Goal: Task Accomplishment & Management: Manage account settings

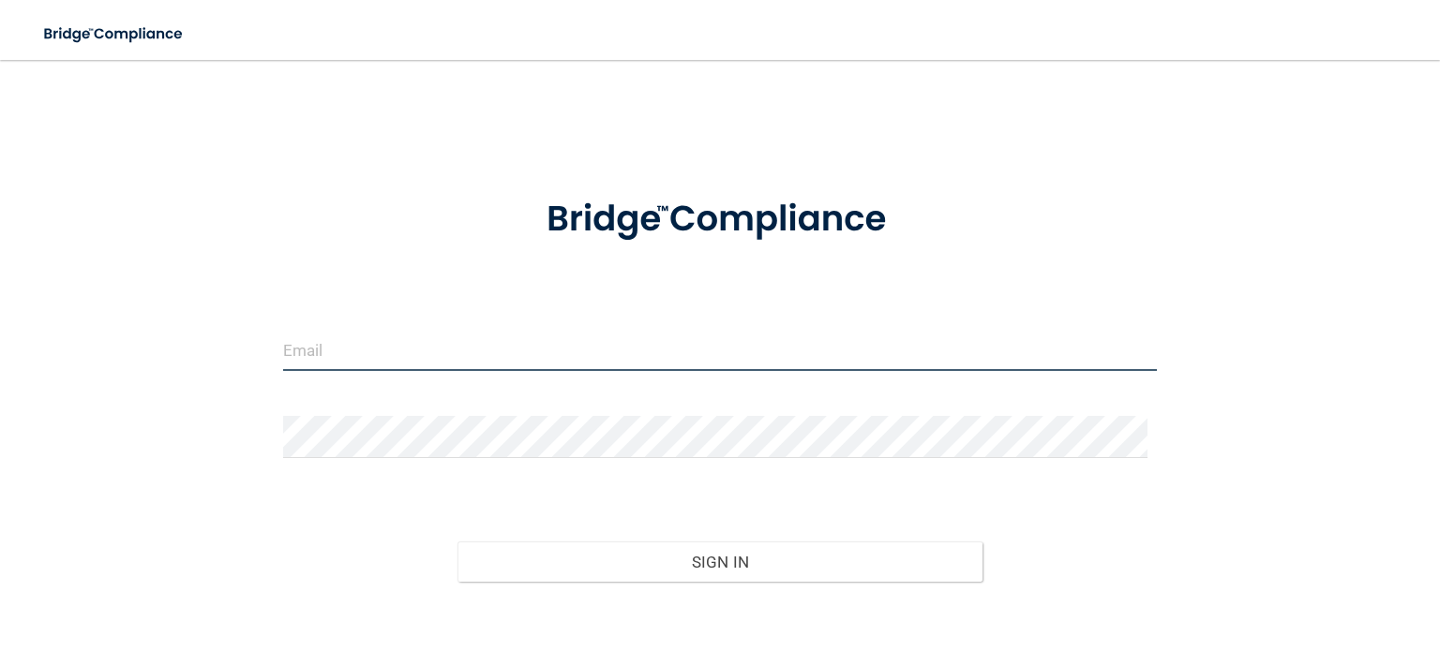
click at [371, 333] on input "email" at bounding box center [720, 350] width 874 height 42
type input "INFO@SARASOTAENDODONTICS.COM"
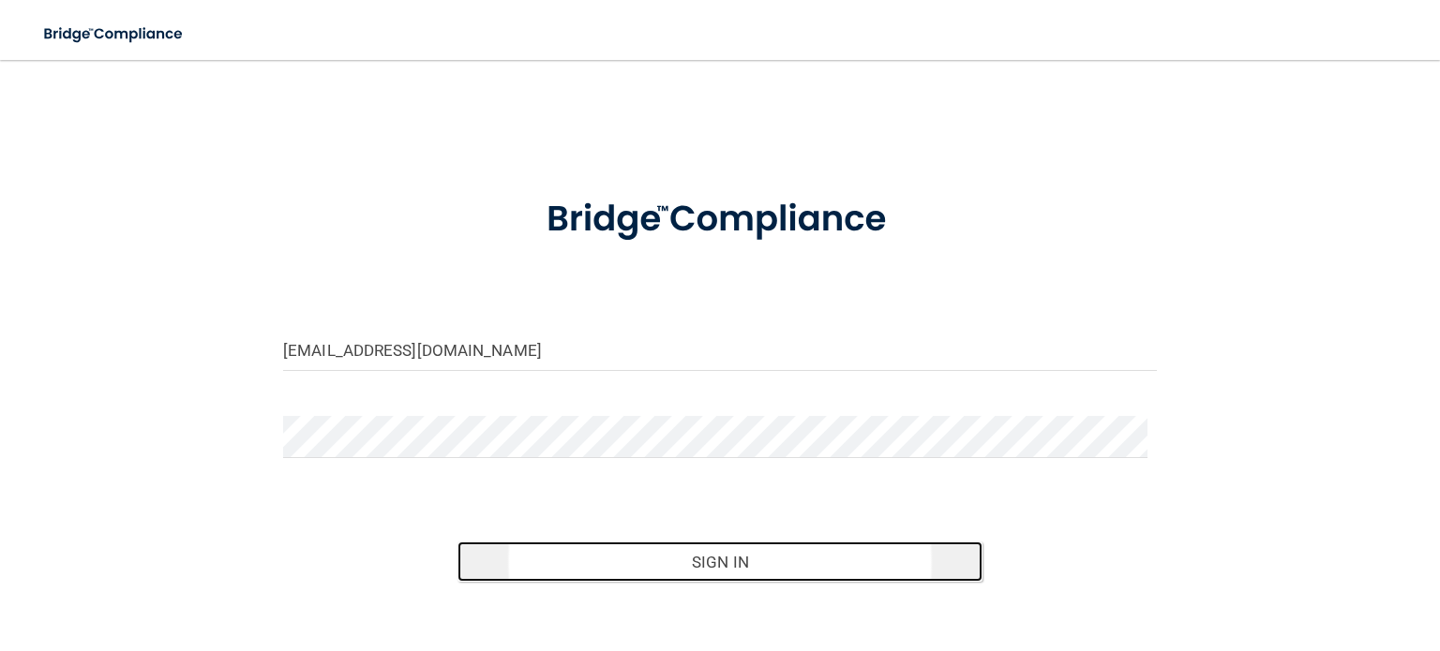
click at [781, 560] on button "Sign In" at bounding box center [719, 562] width 524 height 41
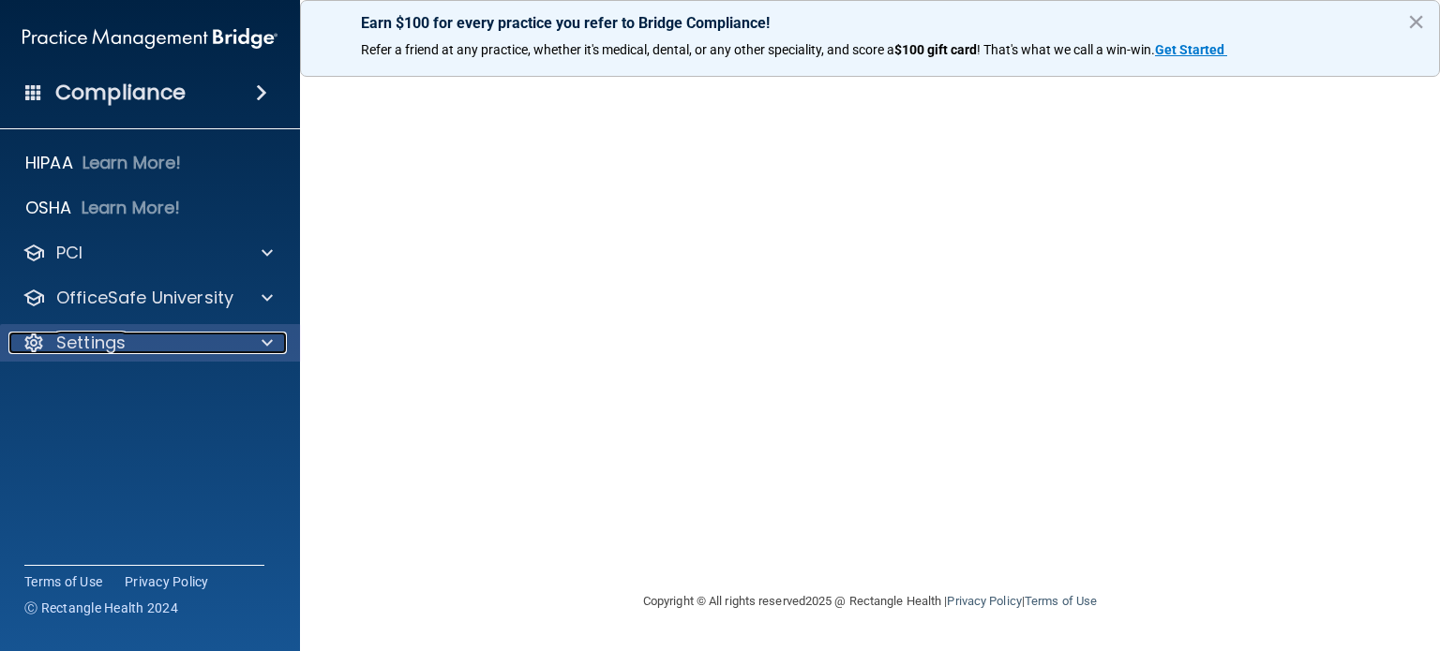
click at [127, 337] on div "Settings" at bounding box center [124, 343] width 232 height 22
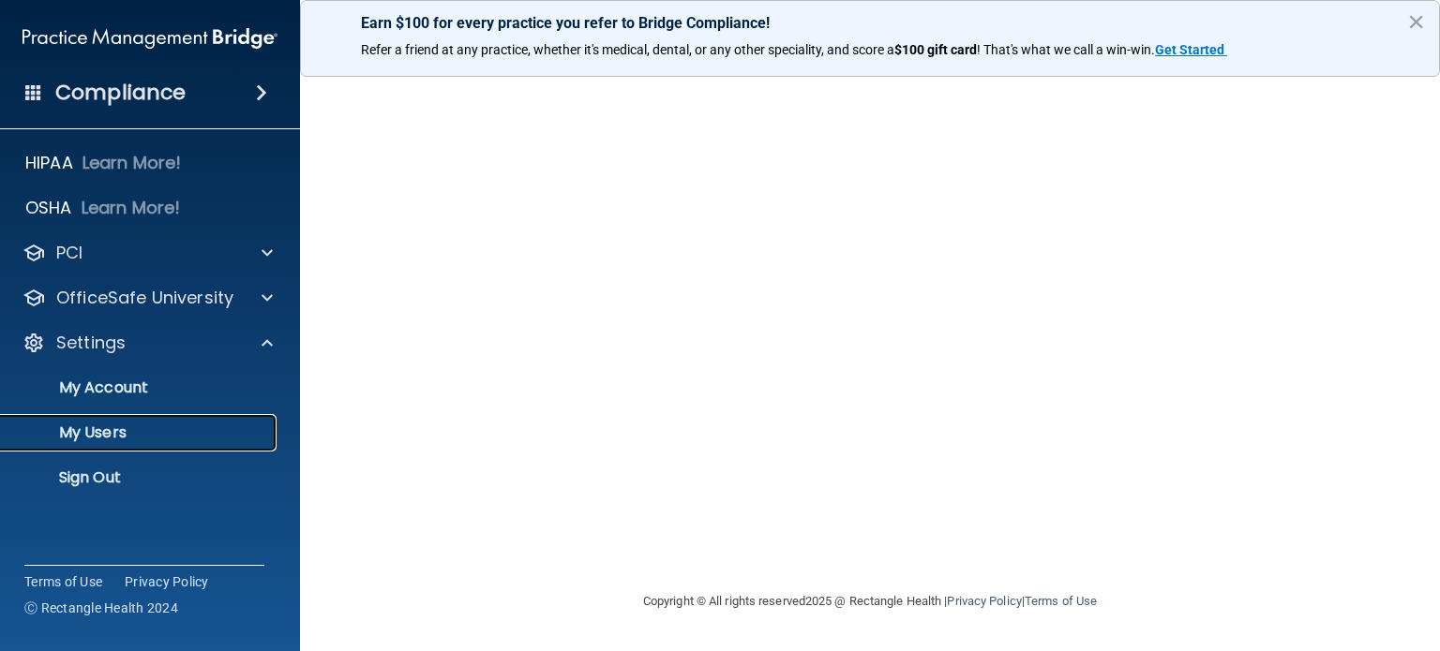
click at [127, 428] on p "My Users" at bounding box center [140, 433] width 256 height 19
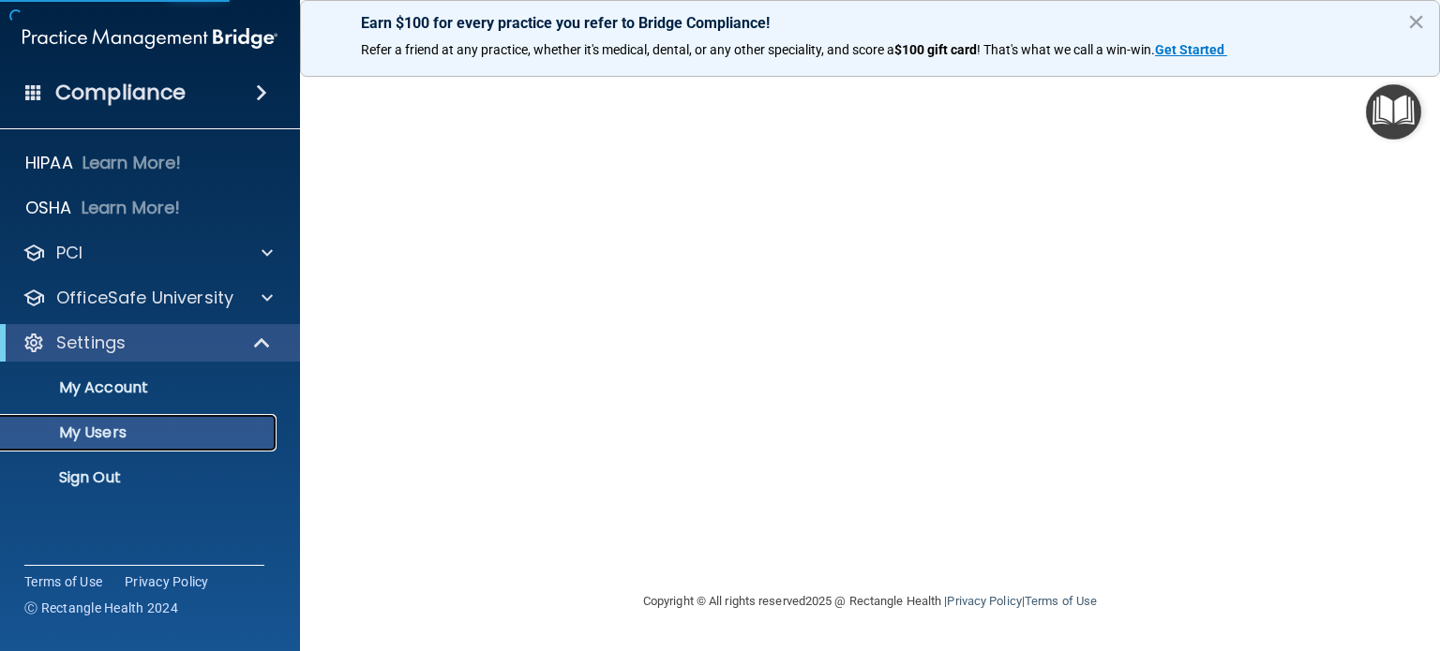
select select "20"
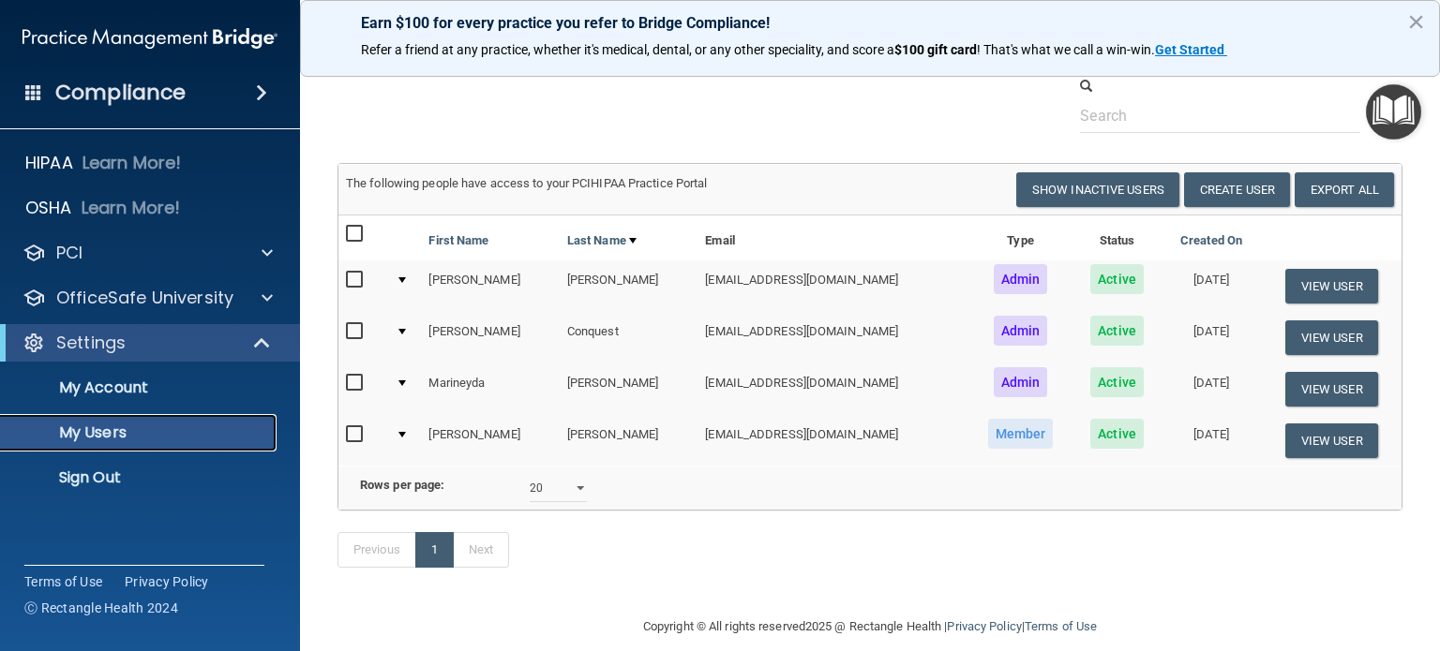
scroll to position [94, 0]
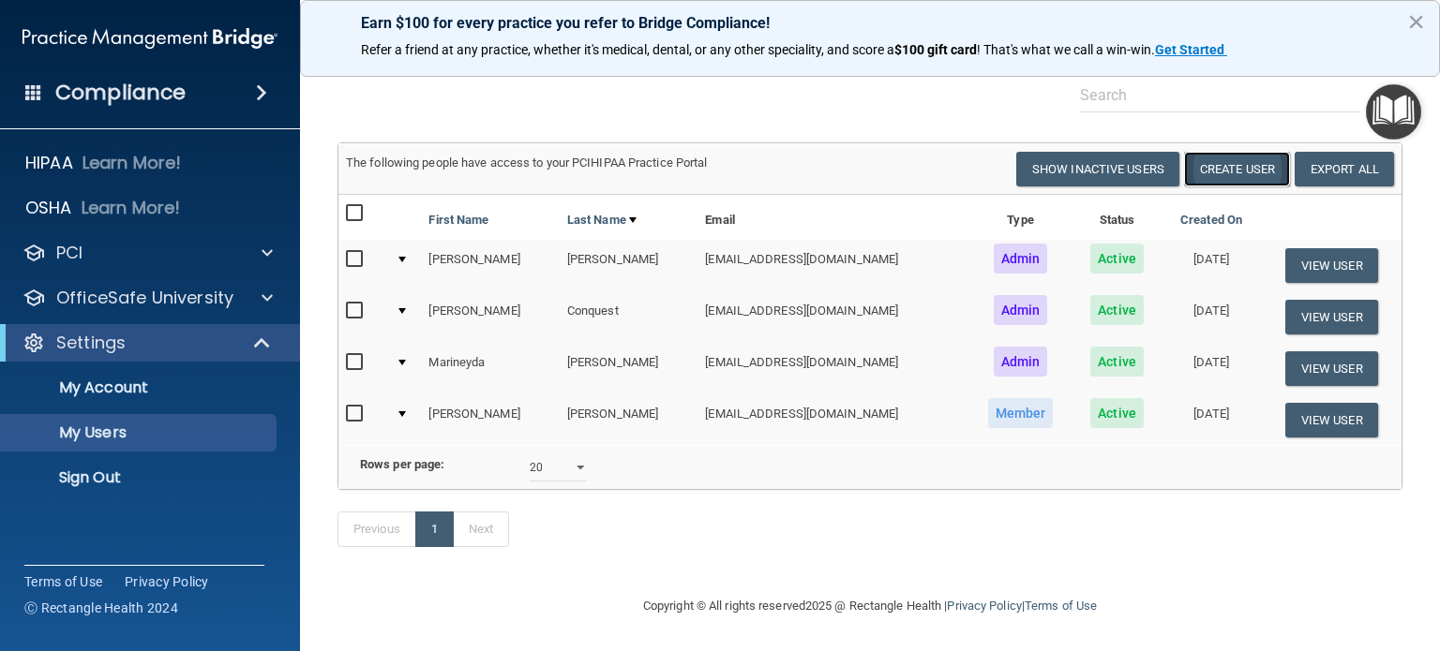
click at [1226, 152] on button "Create User" at bounding box center [1237, 169] width 106 height 35
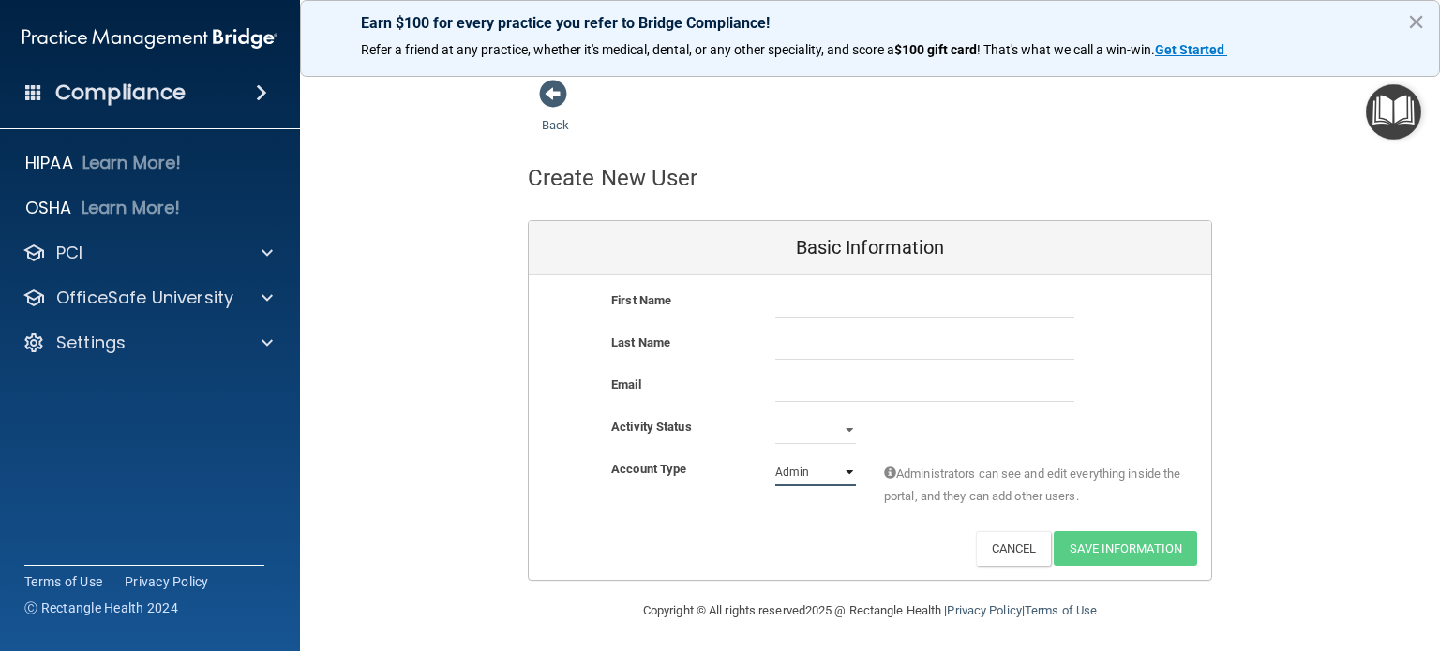
click at [845, 472] on select "Admin Member" at bounding box center [815, 472] width 81 height 28
select select "practice_member"
click at [775, 458] on select "Admin Member" at bounding box center [815, 472] width 81 height 28
click at [836, 432] on select "Active Inactive" at bounding box center [815, 430] width 81 height 28
select select "active"
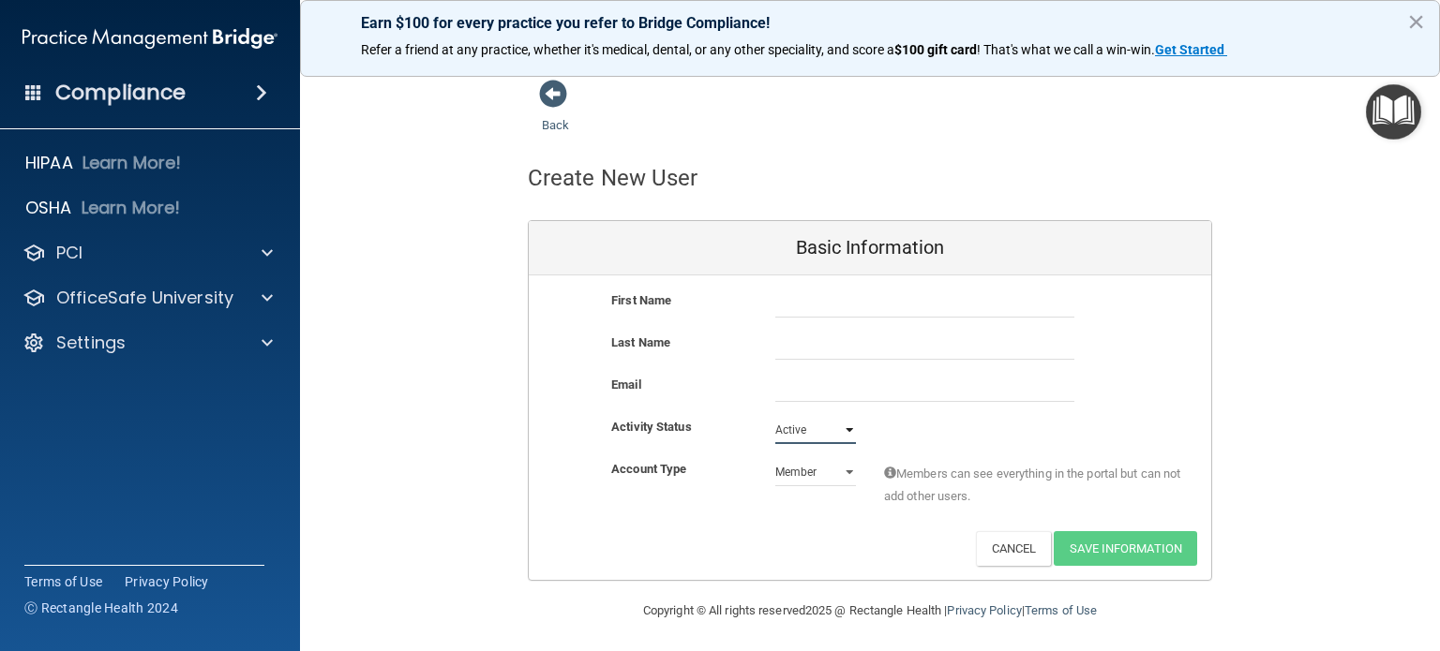
click at [775, 416] on select "Active Inactive" at bounding box center [815, 430] width 81 height 28
click at [794, 297] on input "text" at bounding box center [924, 304] width 299 height 28
type input "[PERSON_NAME]"
click at [831, 392] on input "email" at bounding box center [924, 388] width 299 height 28
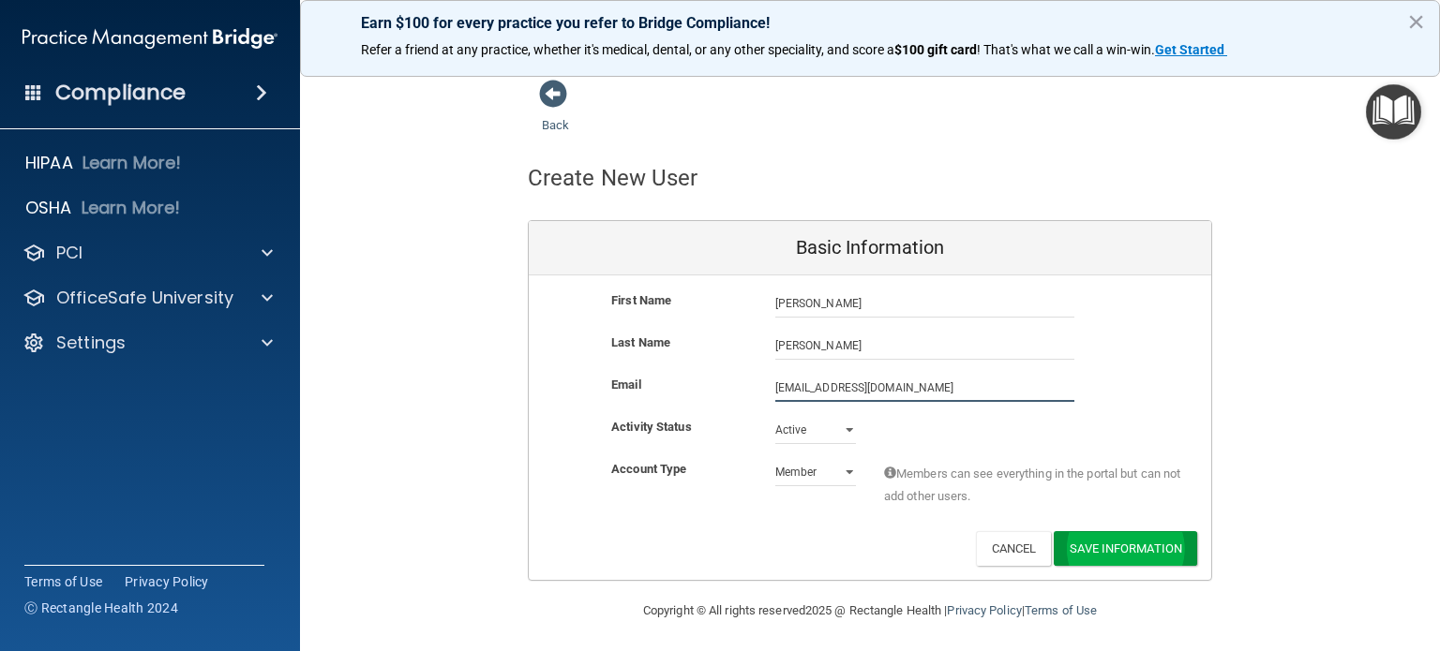
type input "[EMAIL_ADDRESS][DOMAIN_NAME]"
click at [1106, 550] on button "Save Information" at bounding box center [1125, 548] width 143 height 35
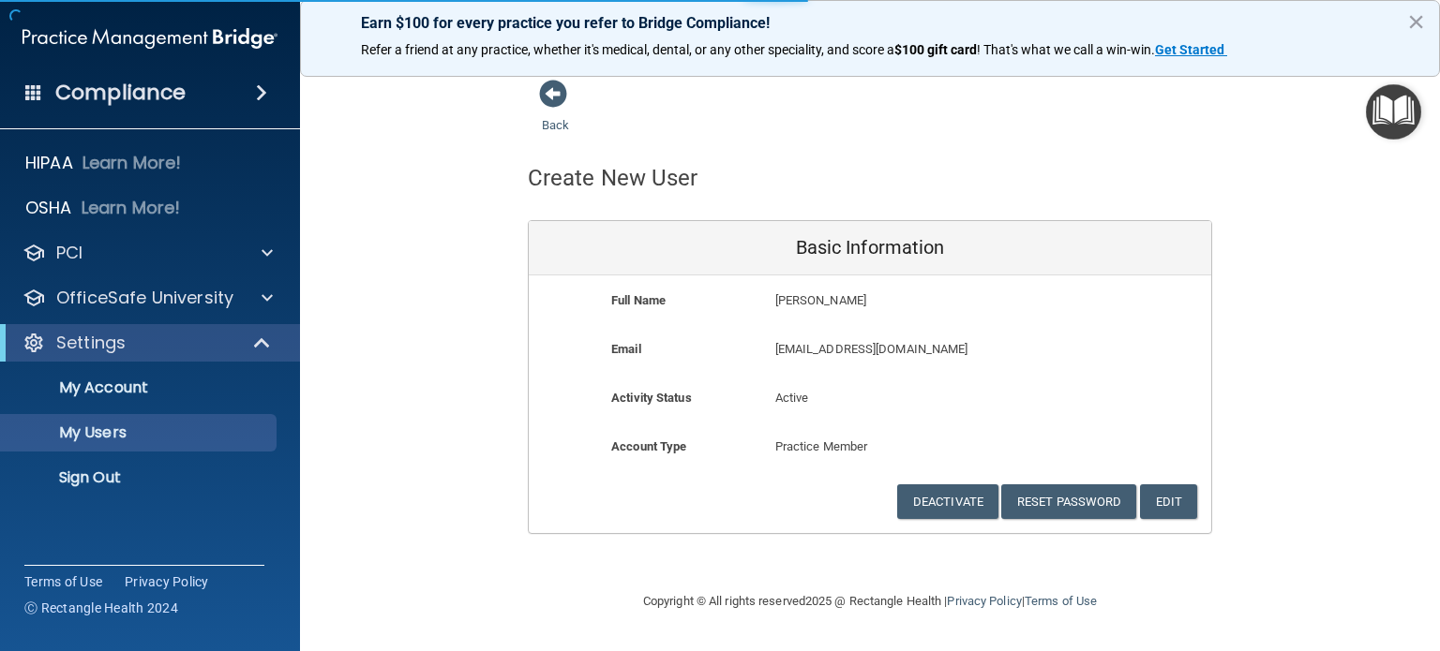
select select "20"
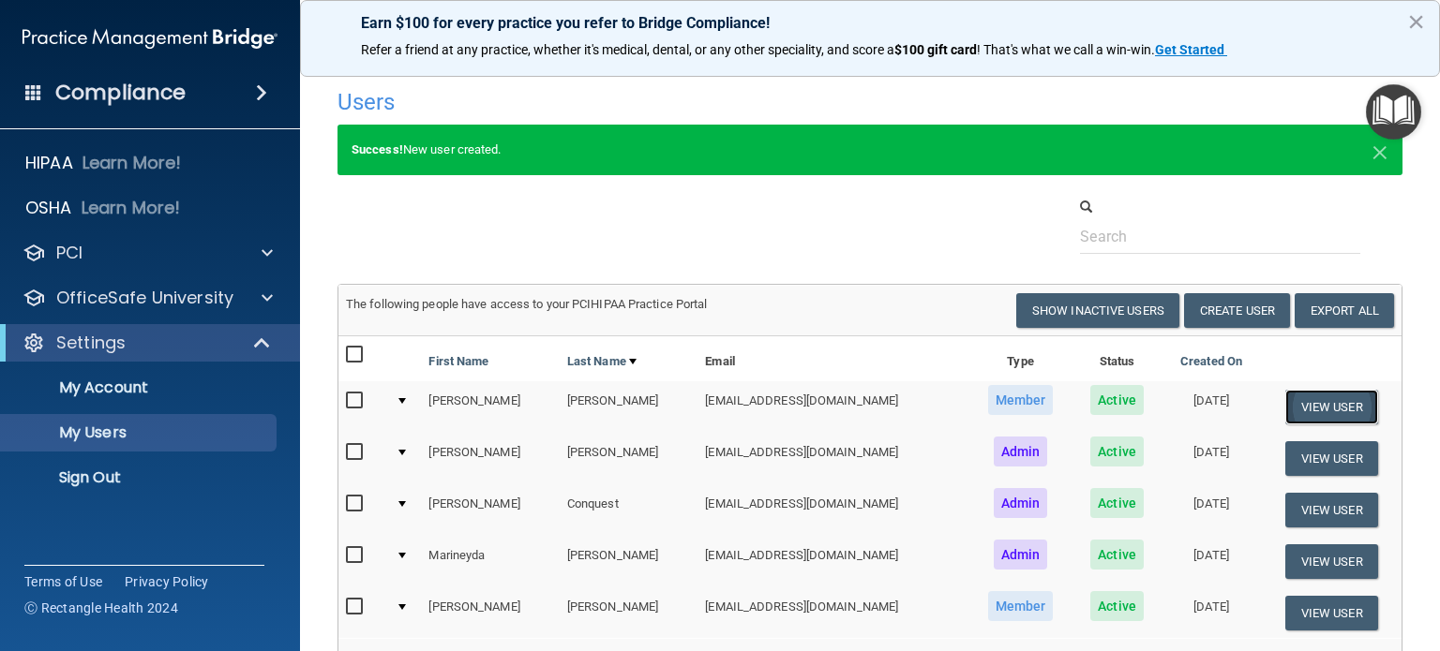
click at [1313, 408] on button "View User" at bounding box center [1331, 407] width 93 height 35
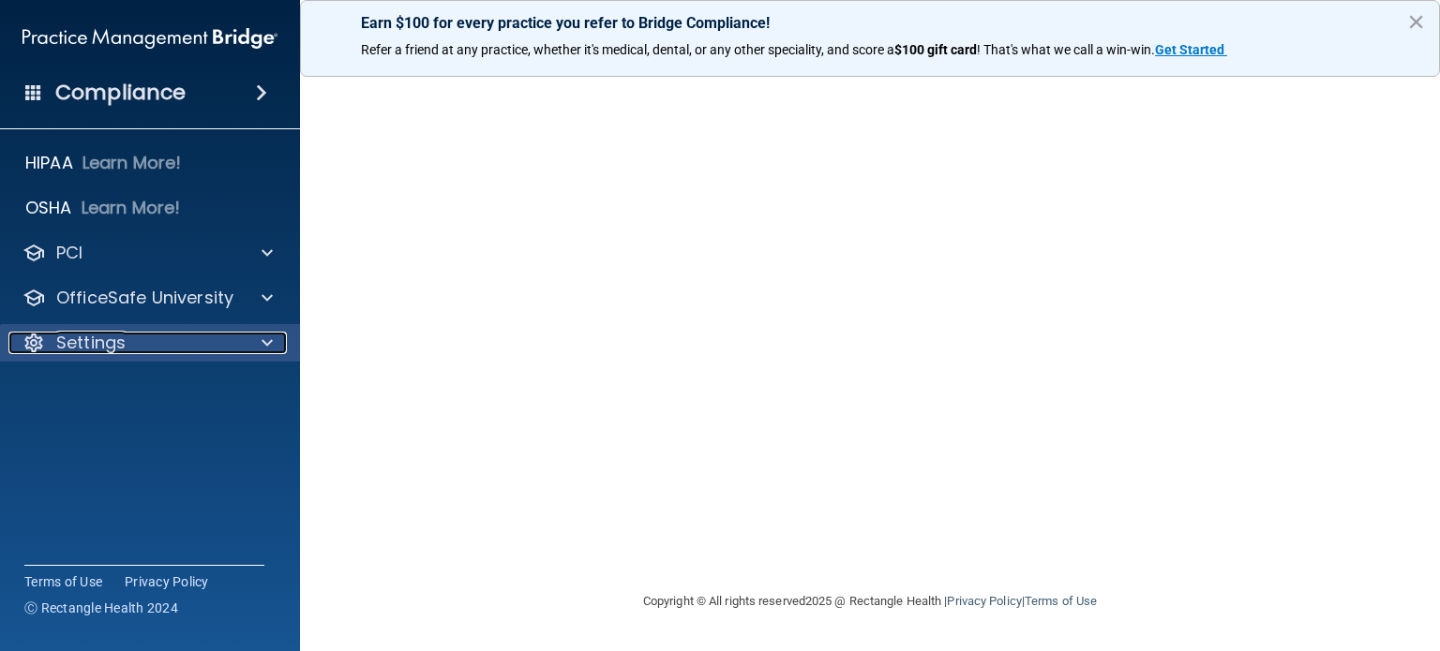
click at [94, 341] on p "Settings" at bounding box center [90, 343] width 69 height 22
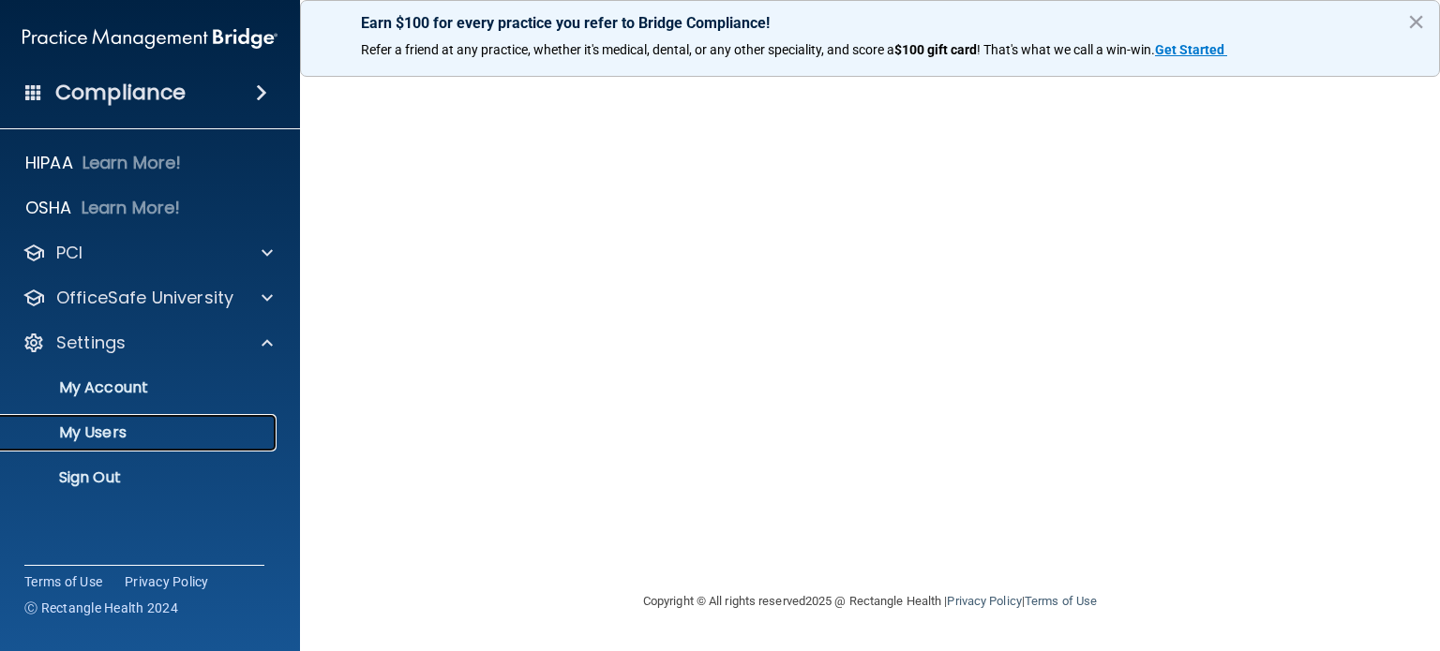
click at [97, 424] on p "My Users" at bounding box center [140, 433] width 256 height 19
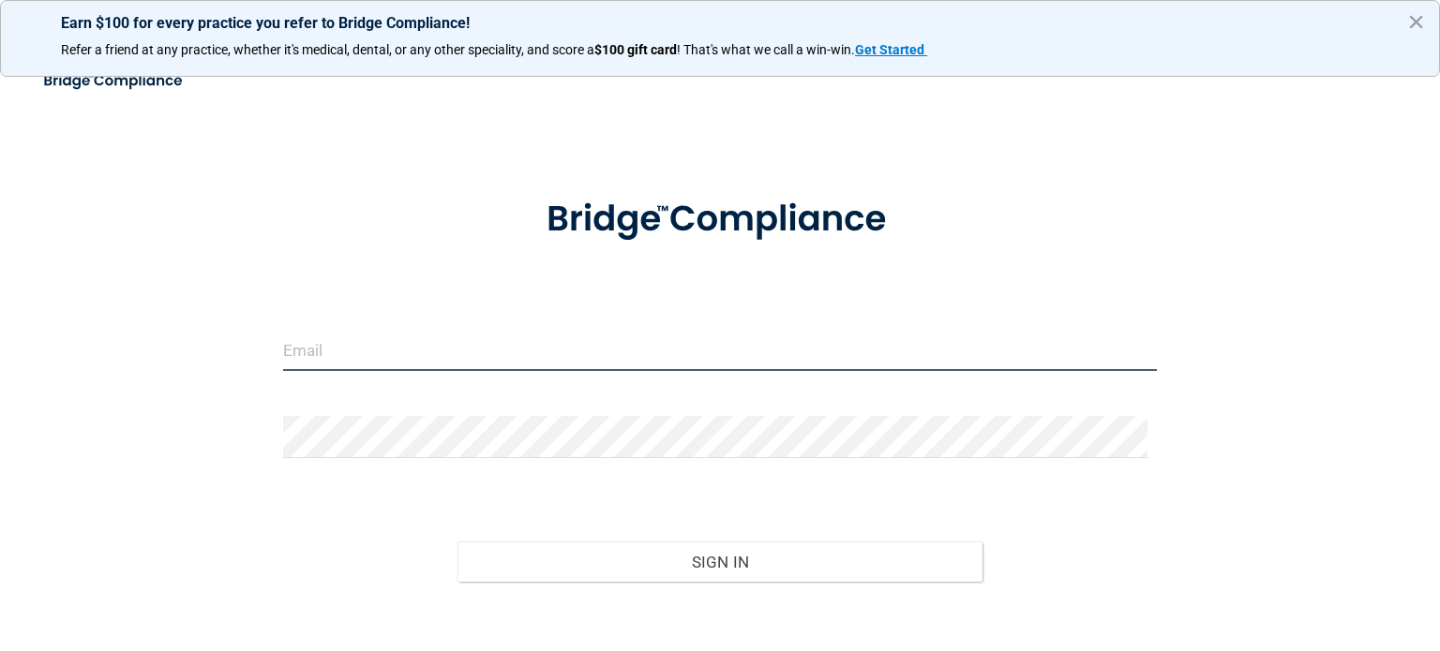
click at [576, 369] on input "email" at bounding box center [720, 350] width 874 height 42
type input "[EMAIL_ADDRESS][DOMAIN_NAME]"
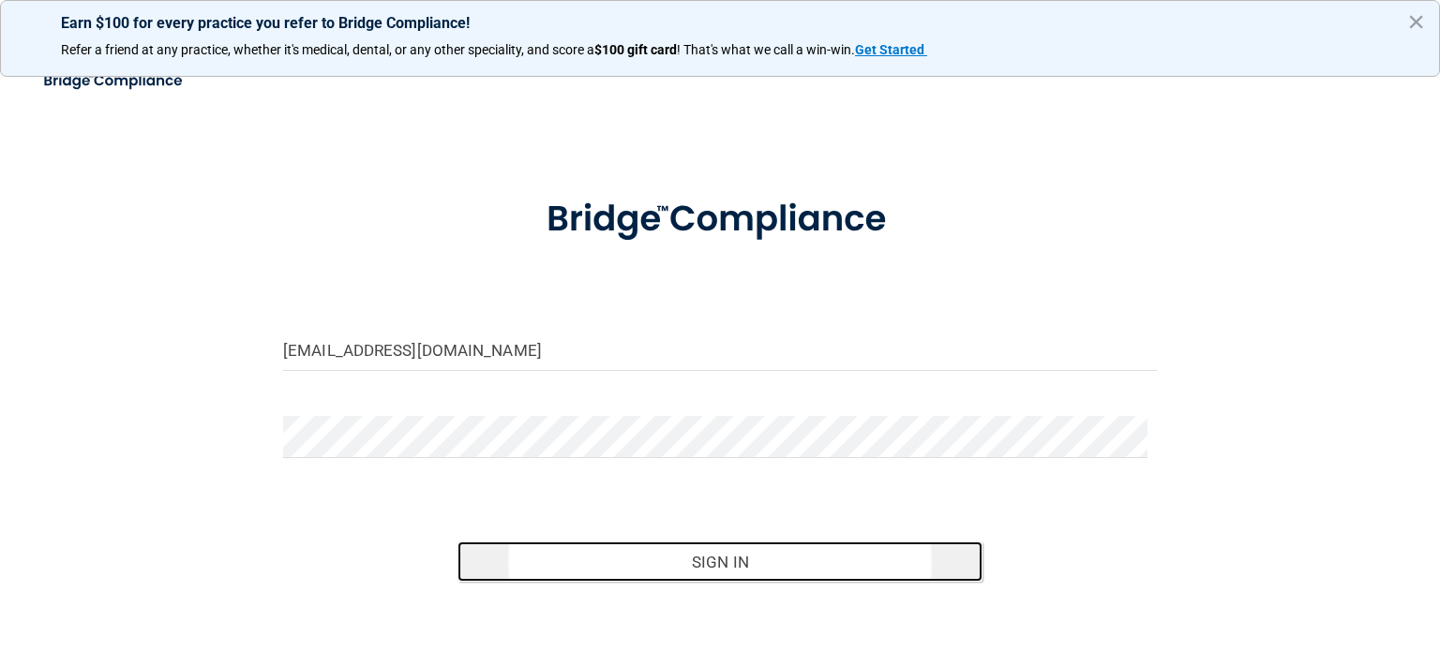
click at [766, 555] on button "Sign In" at bounding box center [719, 562] width 524 height 41
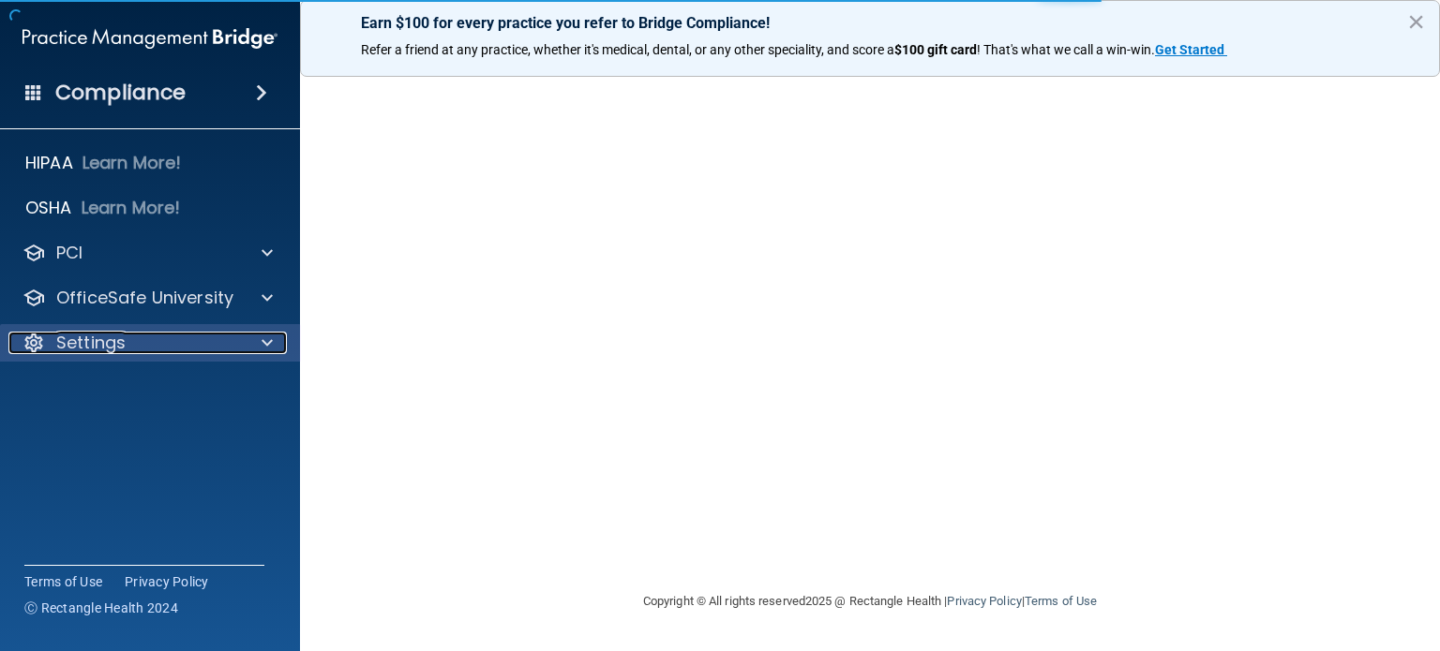
click at [96, 340] on p "Settings" at bounding box center [90, 343] width 69 height 22
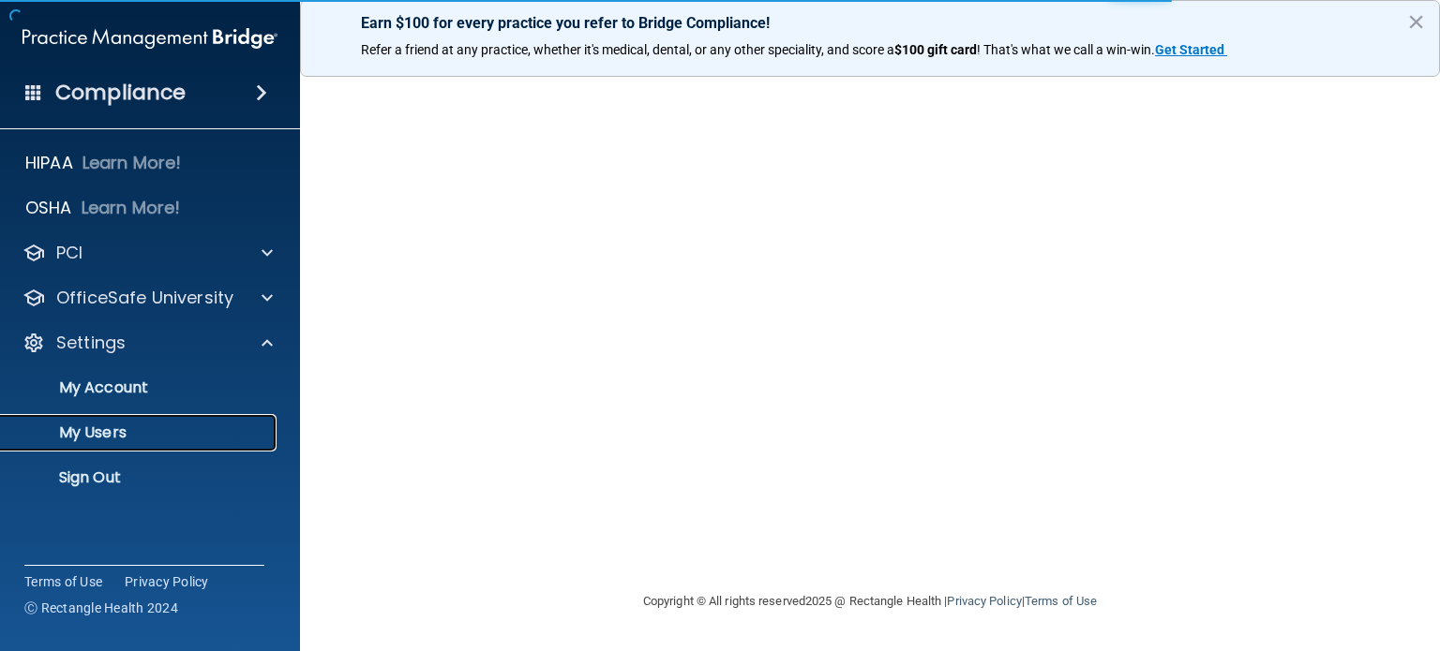
click at [97, 430] on p "My Users" at bounding box center [140, 433] width 256 height 19
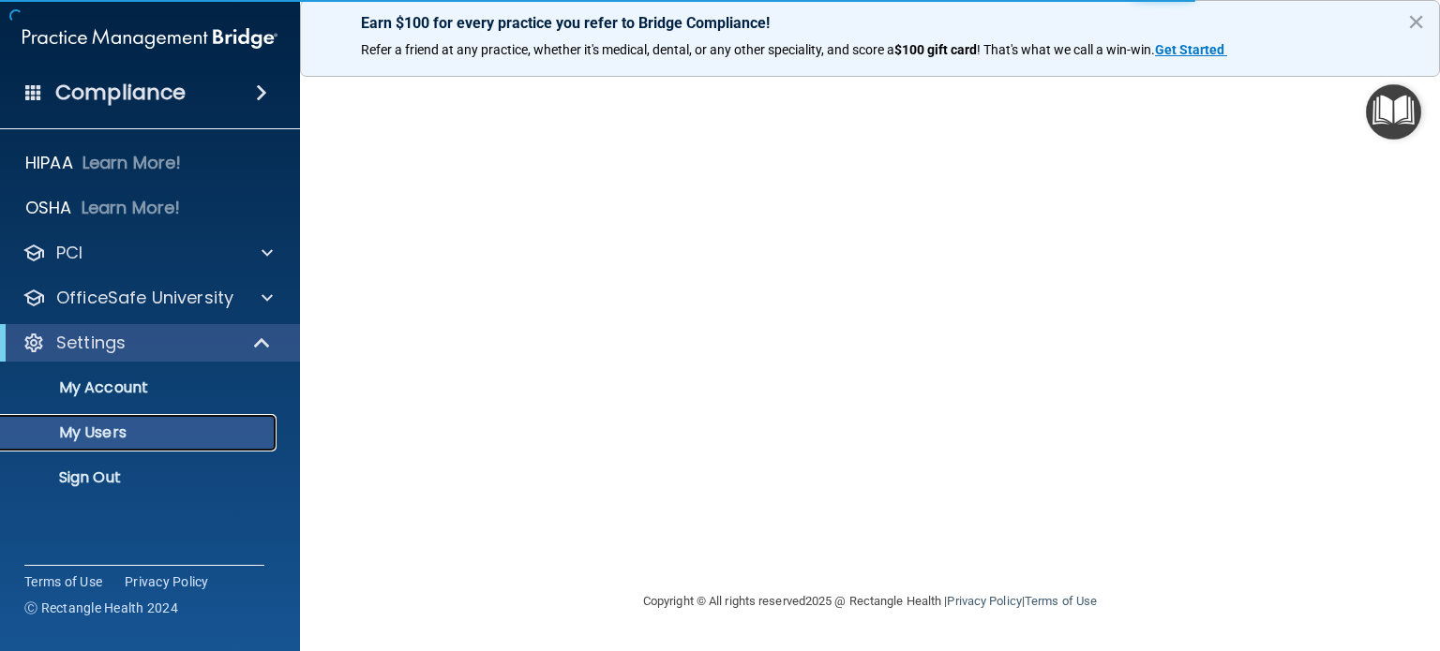
select select "20"
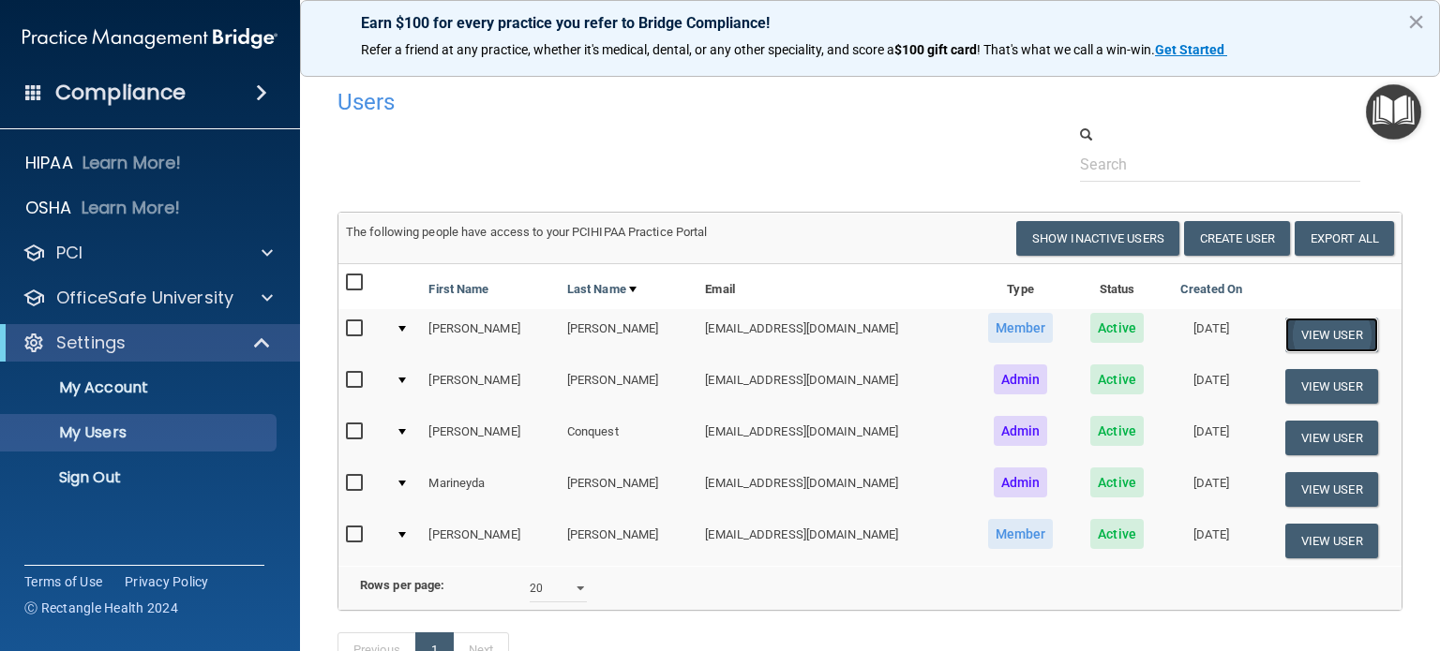
click at [1305, 334] on button "View User" at bounding box center [1331, 335] width 93 height 35
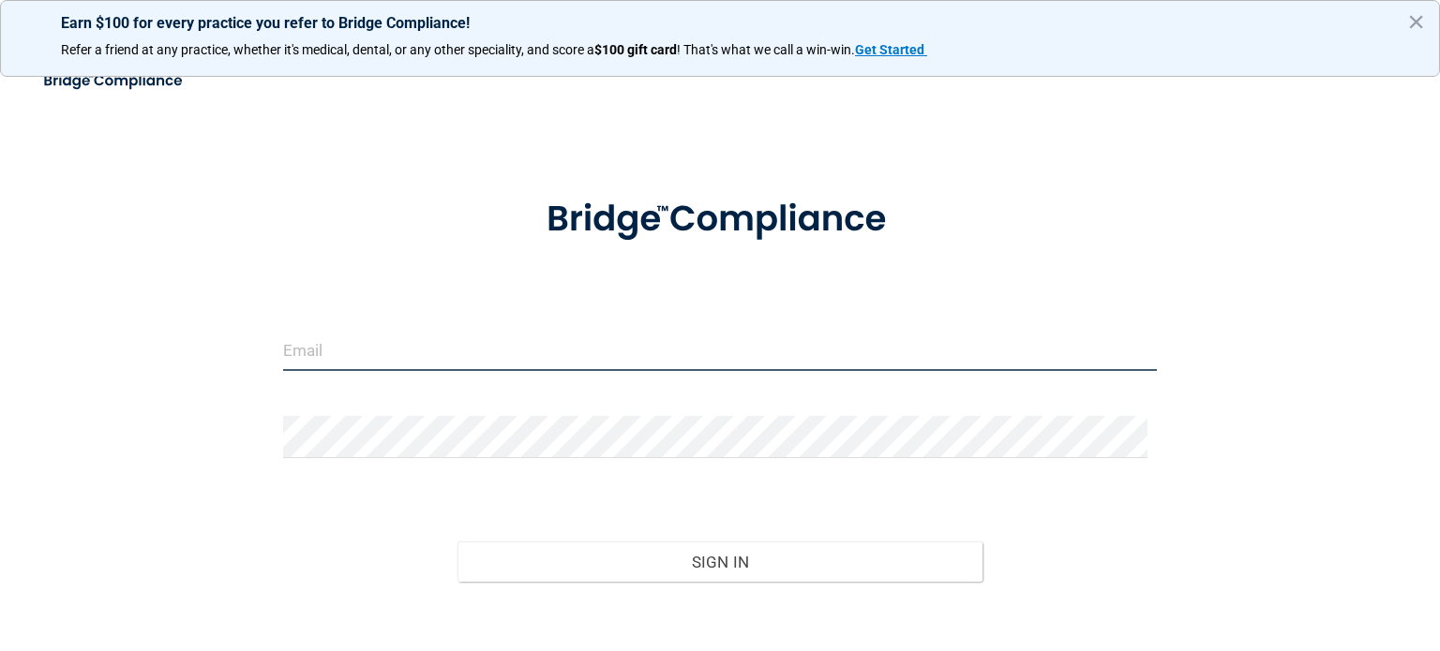
click at [449, 351] on input "email" at bounding box center [720, 350] width 874 height 42
drag, startPoint x: 67, startPoint y: 424, endPoint x: 499, endPoint y: 318, distance: 444.9
click at [67, 423] on div "Invalid email/password. You don't have permission to access that page. Sign In …" at bounding box center [719, 377] width 1365 height 597
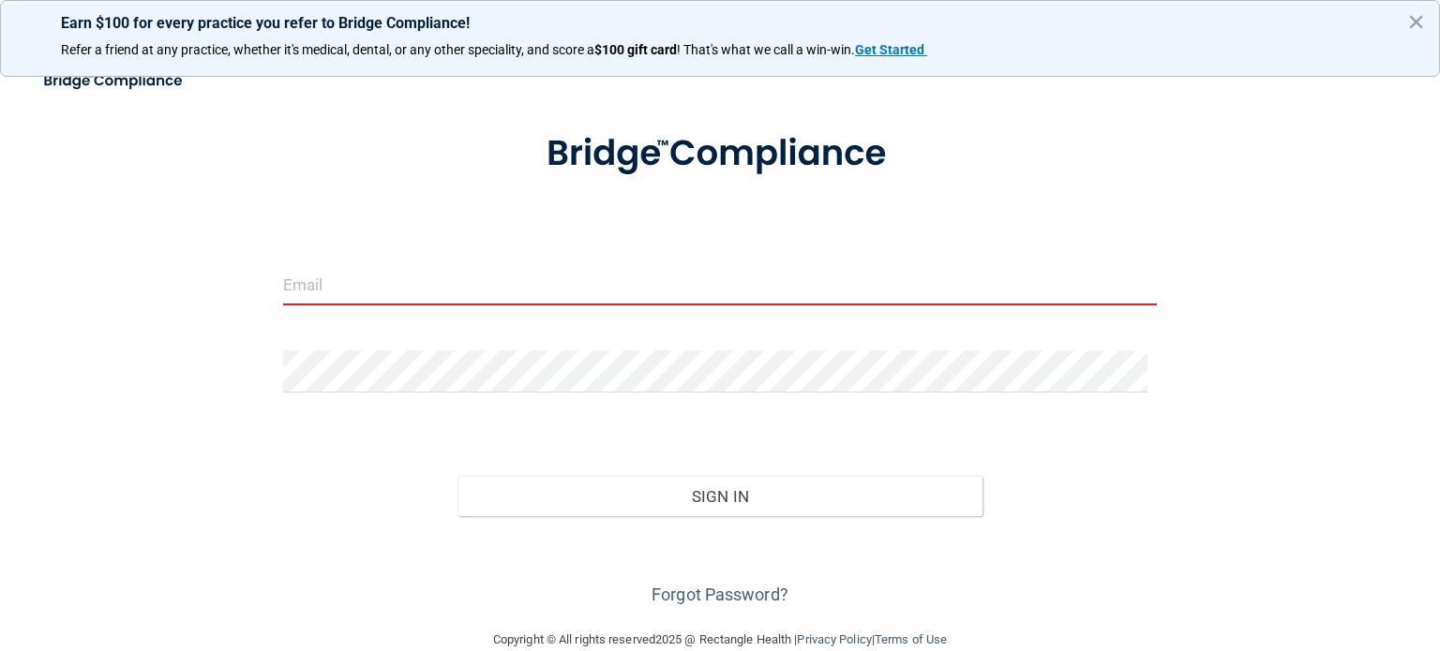
scroll to position [97, 0]
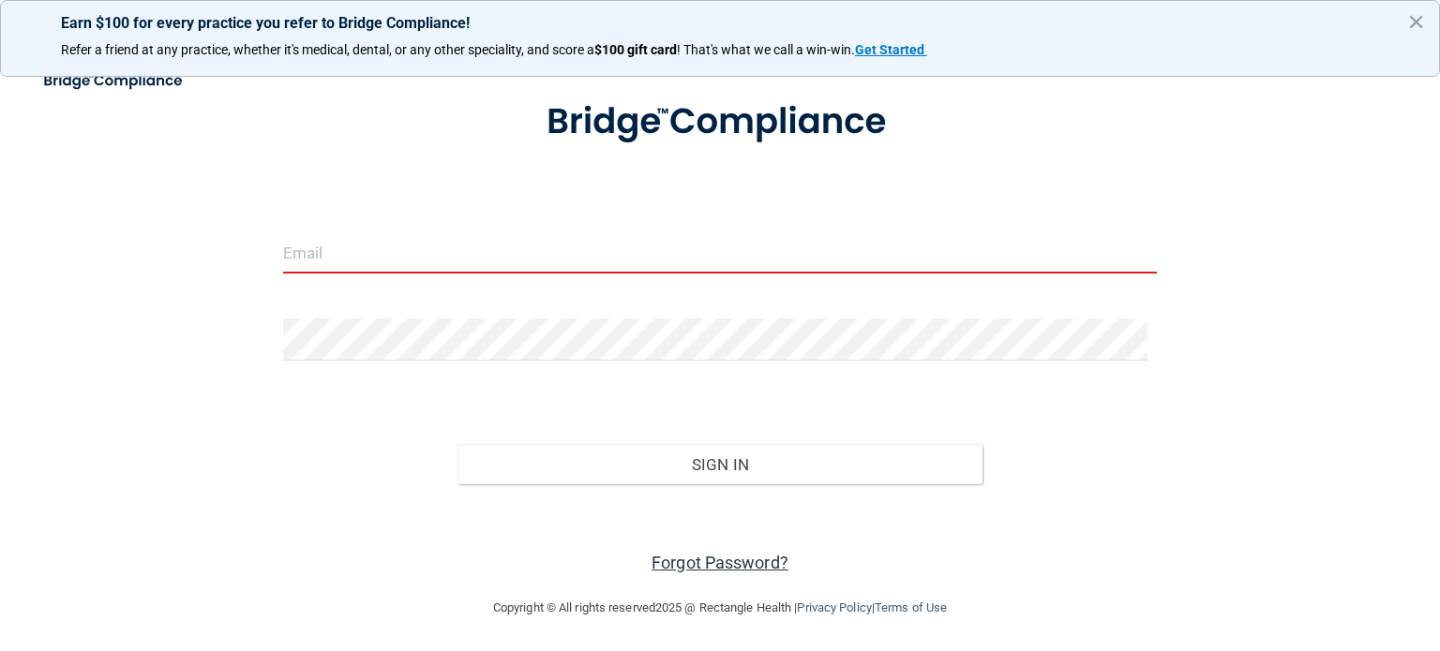
click at [737, 561] on link "Forgot Password?" at bounding box center [719, 563] width 137 height 20
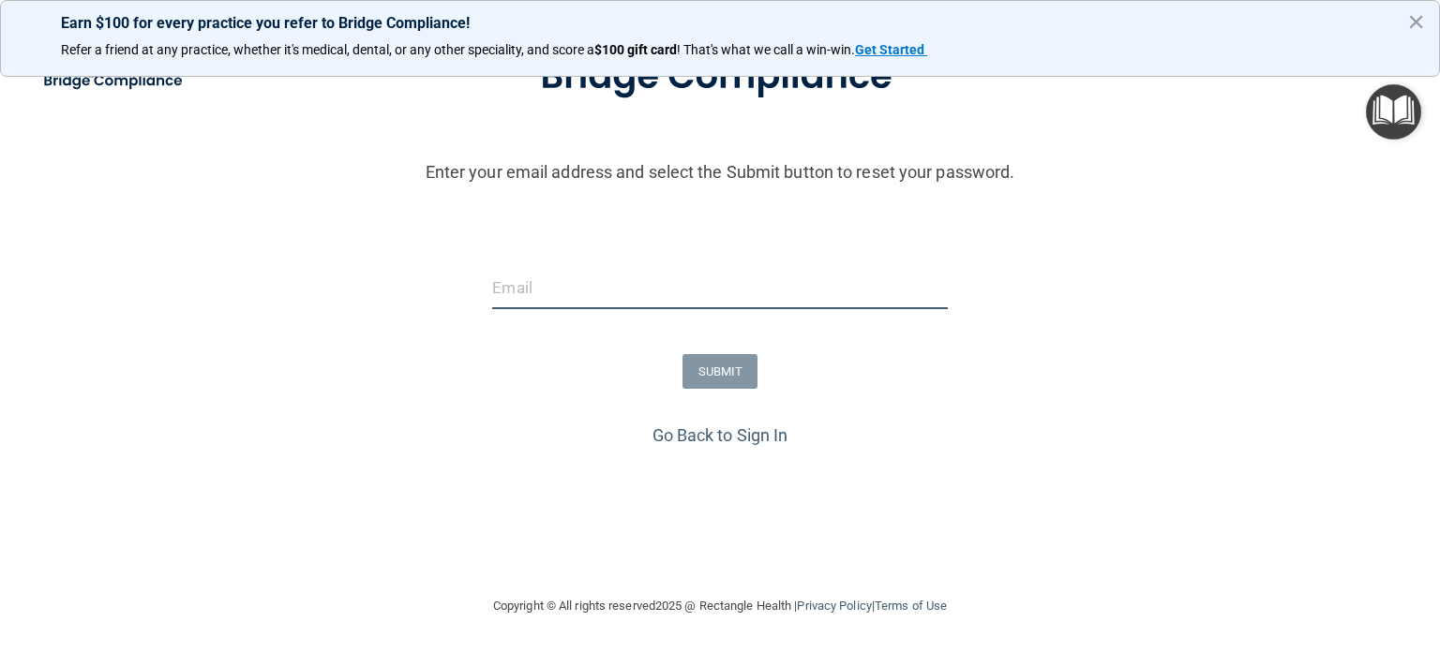
click at [562, 292] on input "email" at bounding box center [719, 288] width 455 height 42
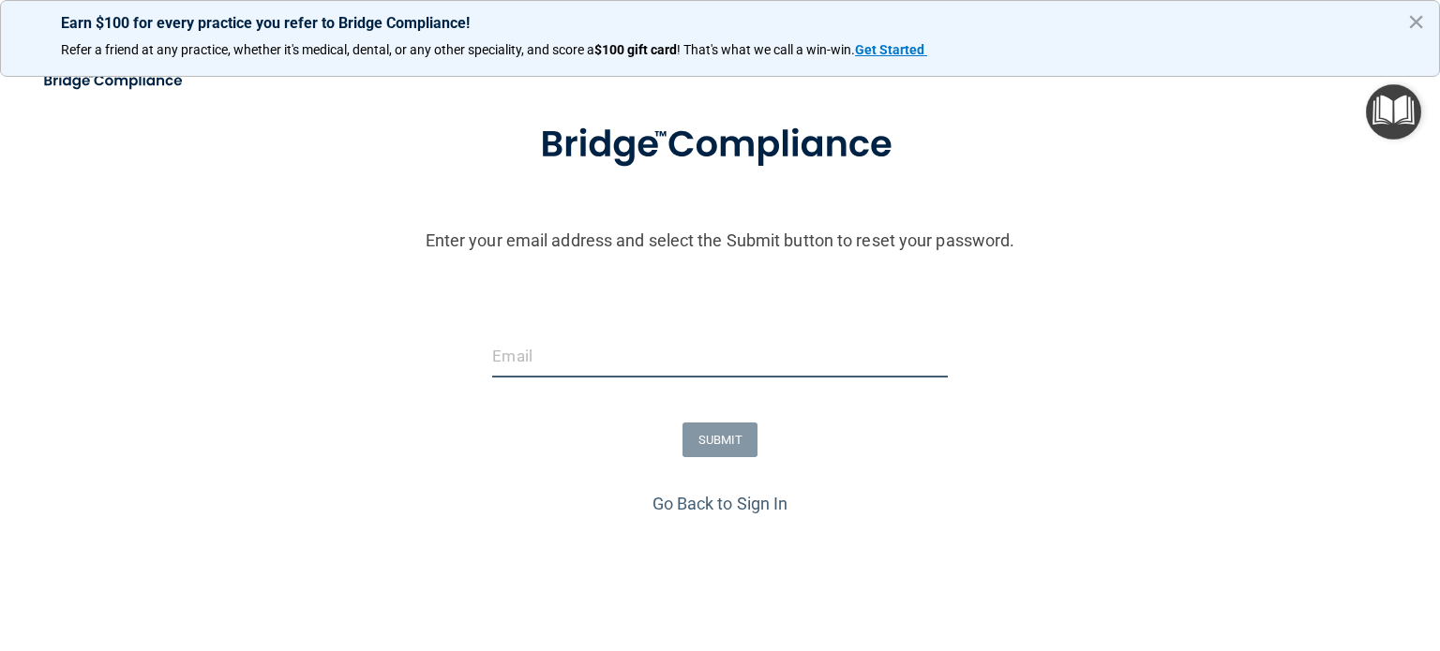
scroll to position [0, 0]
